Goal: Task Accomplishment & Management: Manage account settings

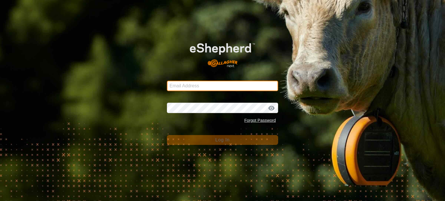
click at [179, 87] on input "Email Address" at bounding box center [222, 86] width 111 height 10
type input "[EMAIL_ADDRESS][DOMAIN_NAME]"
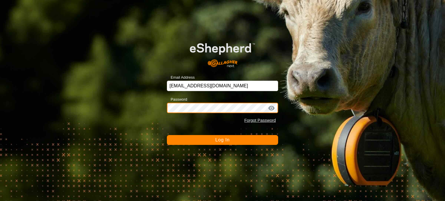
click at [167, 135] on button "Log In" at bounding box center [222, 140] width 111 height 10
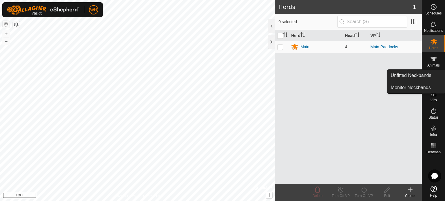
click at [433, 62] on icon at bounding box center [433, 59] width 7 height 7
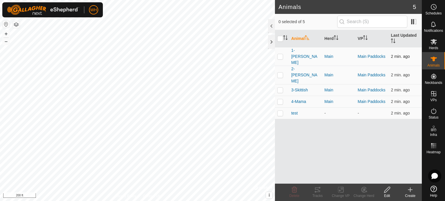
click at [289, 55] on td "1-[PERSON_NAME]" at bounding box center [305, 56] width 33 height 19
click at [296, 52] on span "1-[PERSON_NAME]" at bounding box center [305, 56] width 29 height 18
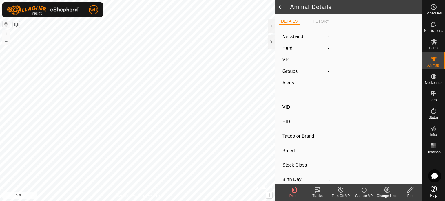
type input "1-[PERSON_NAME]"
type input "-"
type input "T-T"
type input "Shorthorn x Dexter"
type input "-"
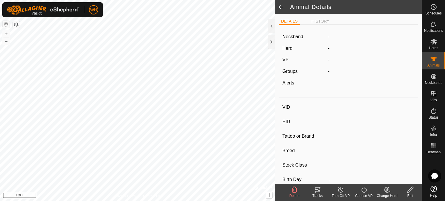
type input "04/2024"
type input "1 year 5 months"
type input "Empty"
type input "300 kg"
type input "-"
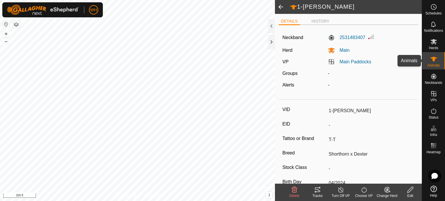
click at [441, 62] on div "Animals" at bounding box center [433, 60] width 23 height 17
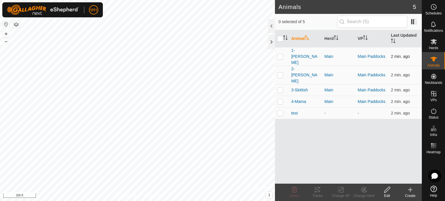
click at [279, 54] on p-checkbox at bounding box center [280, 56] width 6 height 5
checkbox input "true"
click at [314, 193] on div "Tracks" at bounding box center [317, 195] width 23 height 5
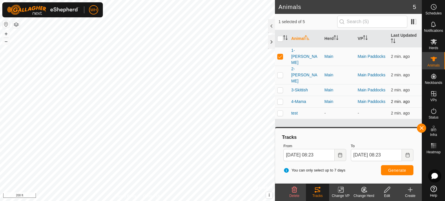
click at [283, 99] on p-tablecheckbox at bounding box center [280, 101] width 6 height 5
checkbox input "true"
click at [390, 171] on span "Generate" at bounding box center [397, 170] width 18 height 5
click at [278, 54] on p-checkbox at bounding box center [280, 56] width 6 height 5
checkbox input "false"
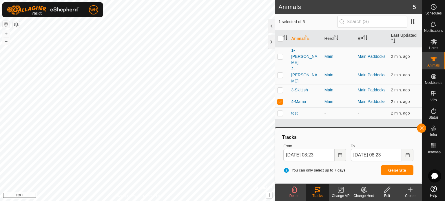
click at [281, 99] on p-checkbox at bounding box center [280, 101] width 6 height 5
checkbox input "false"
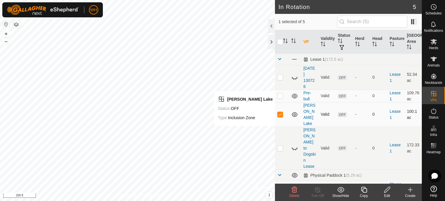
click at [280, 112] on p-checkbox at bounding box center [280, 114] width 6 height 5
checkbox input "false"
